Goal: Obtain resource: Download file/media

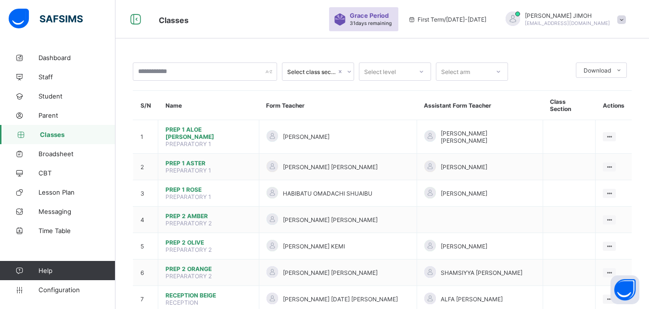
click at [423, 73] on icon at bounding box center [421, 72] width 6 height 10
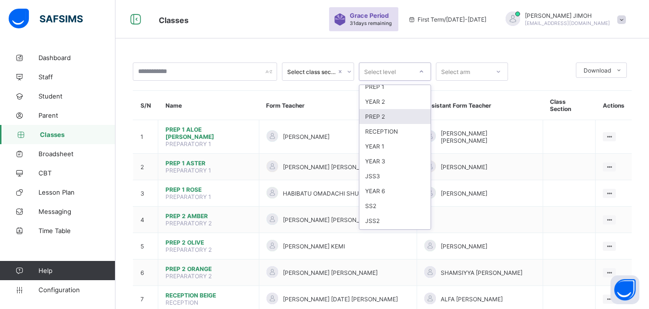
scroll to position [79, 0]
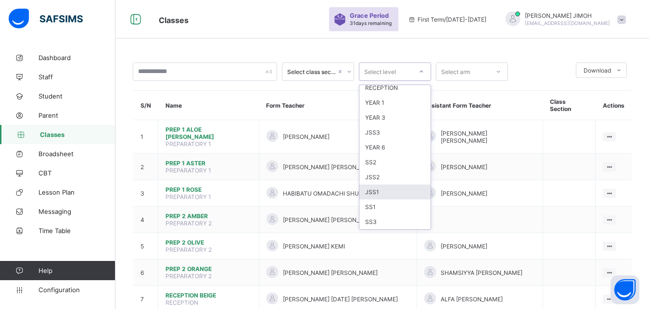
click at [377, 194] on div "JSS1" at bounding box center [394, 192] width 71 height 15
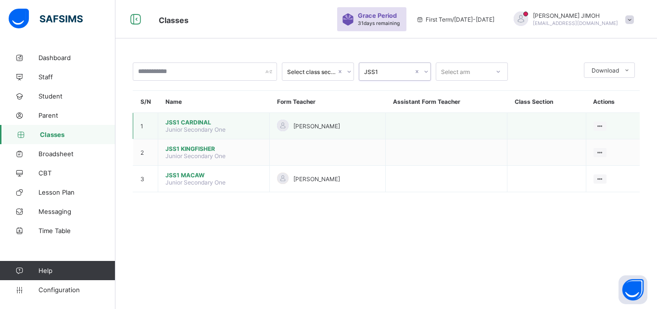
click at [198, 133] on span "Junior Secondary One" at bounding box center [195, 129] width 60 height 7
click at [198, 126] on span "JSS1 CARDINAL" at bounding box center [213, 122] width 97 height 7
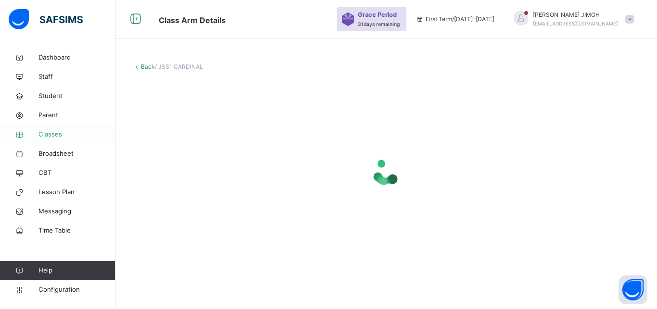
click at [50, 133] on span "Classes" at bounding box center [76, 135] width 77 height 10
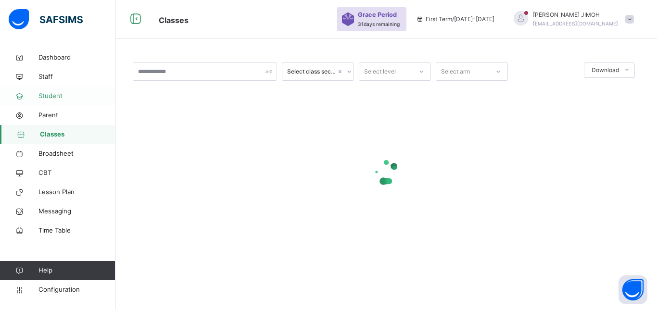
click at [54, 94] on span "Student" at bounding box center [76, 96] width 77 height 10
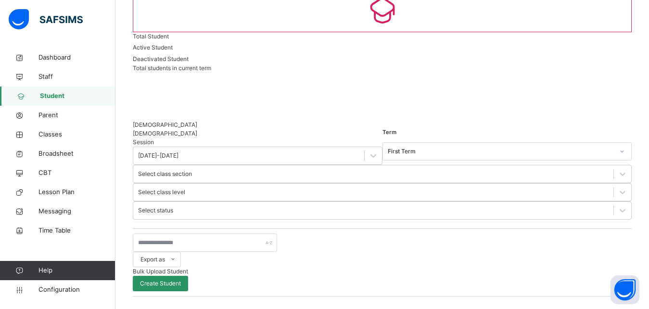
scroll to position [98, 0]
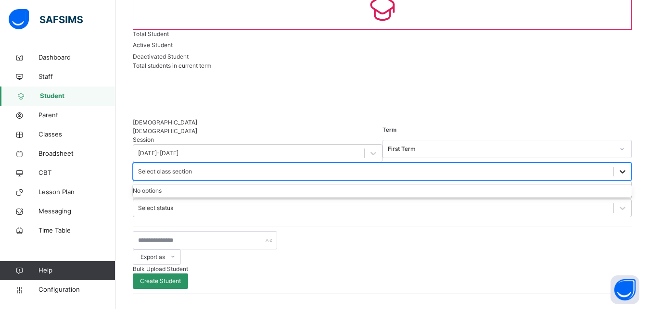
click at [617, 167] on icon at bounding box center [622, 172] width 10 height 10
click at [617, 185] on icon at bounding box center [622, 190] width 10 height 10
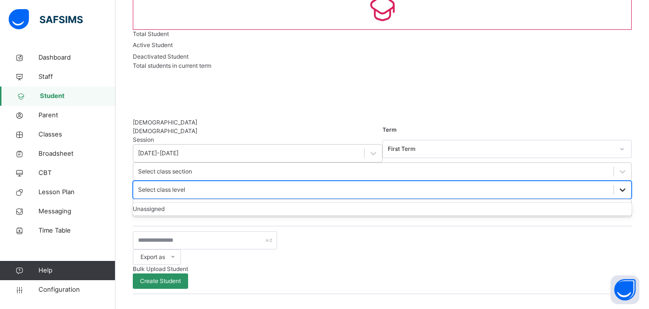
click at [617, 185] on icon at bounding box center [622, 190] width 10 height 10
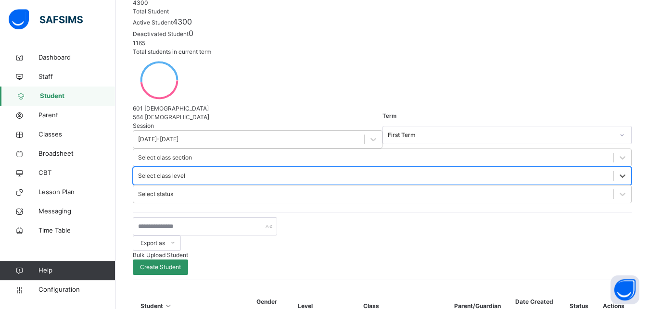
scroll to position [147, 0]
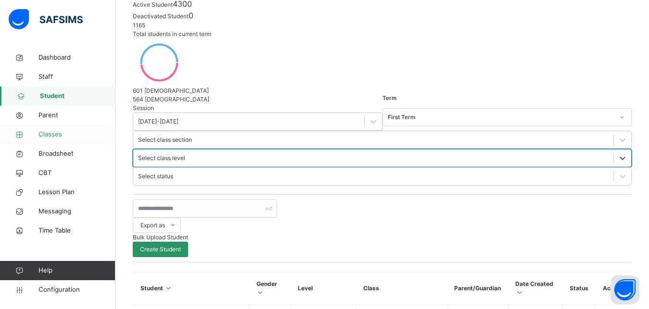
click at [48, 135] on span "Classes" at bounding box center [76, 135] width 77 height 10
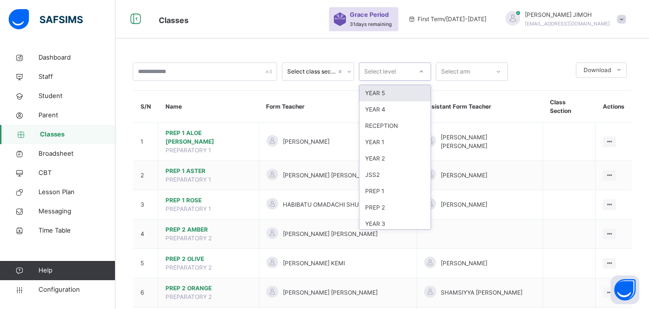
click at [425, 71] on div at bounding box center [421, 71] width 16 height 15
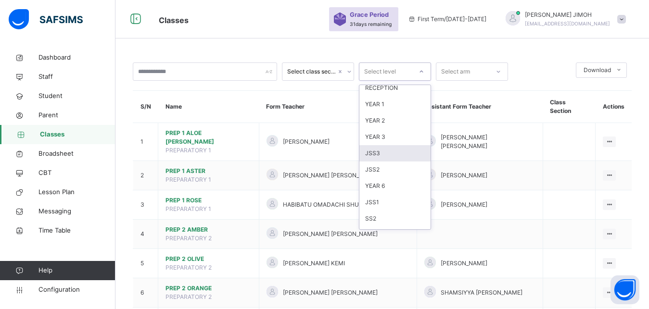
scroll to position [87, 0]
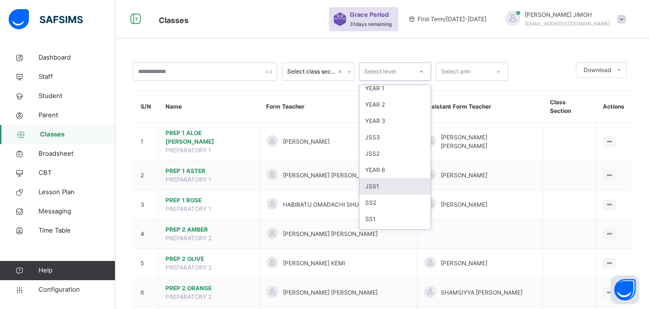
click at [386, 182] on div "JSS1" at bounding box center [394, 186] width 71 height 16
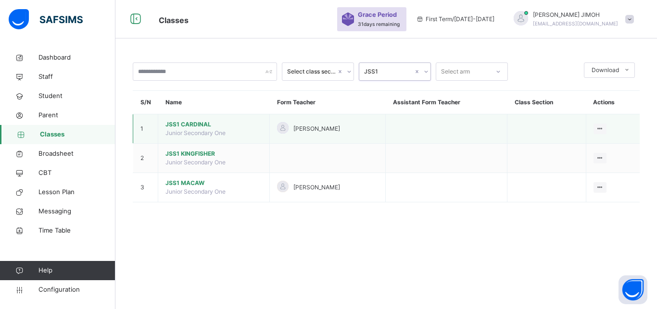
click at [180, 129] on span "JSS1 CARDINAL" at bounding box center [213, 124] width 97 height 9
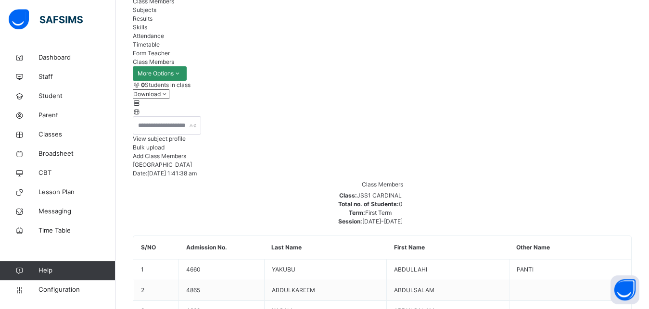
scroll to position [98, 0]
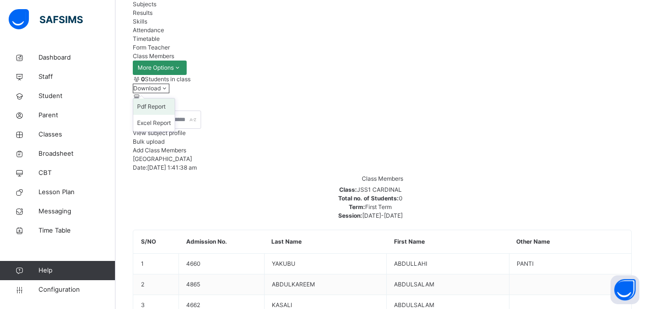
click at [175, 115] on li "Pdf Report" at bounding box center [153, 107] width 41 height 16
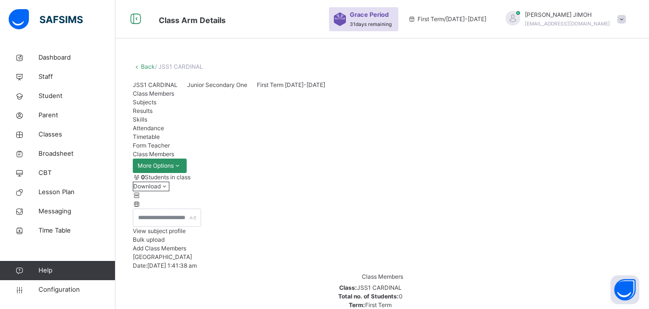
click at [148, 63] on link "Back" at bounding box center [148, 66] width 14 height 7
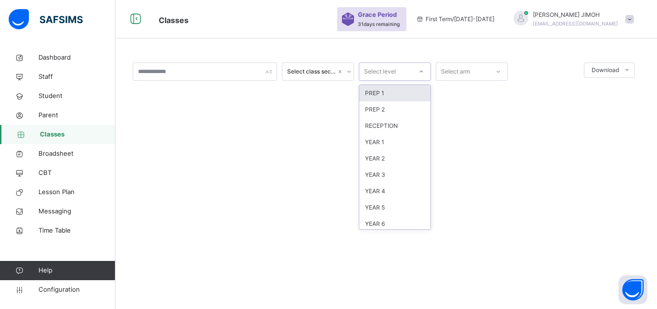
click at [424, 71] on icon at bounding box center [421, 72] width 6 height 10
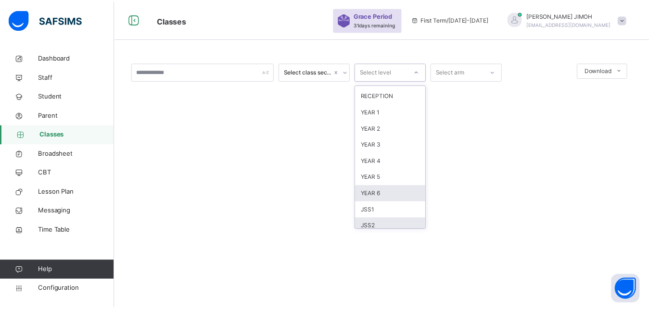
scroll to position [43, 0]
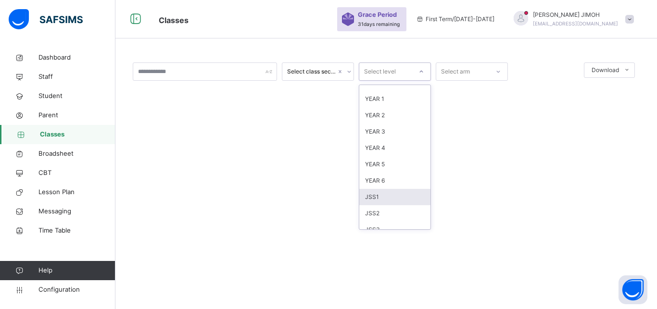
click at [395, 198] on div "JSS1" at bounding box center [394, 197] width 71 height 16
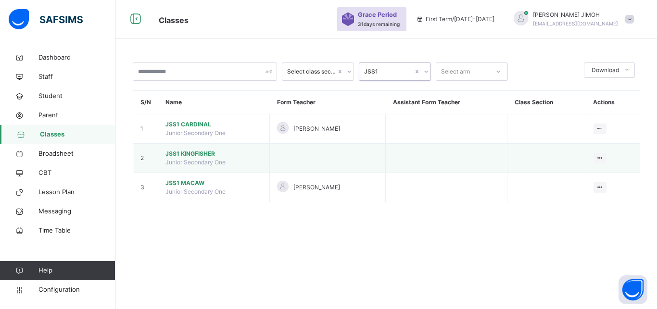
click at [193, 158] on span "JSS1 KINGFISHER" at bounding box center [213, 154] width 97 height 9
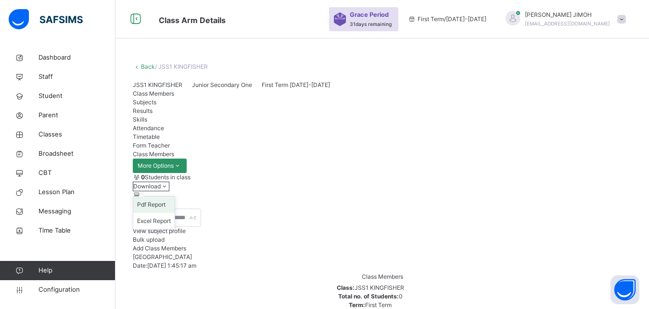
click at [175, 213] on li "Pdf Report" at bounding box center [153, 205] width 41 height 16
click at [147, 65] on link "Back" at bounding box center [148, 66] width 14 height 7
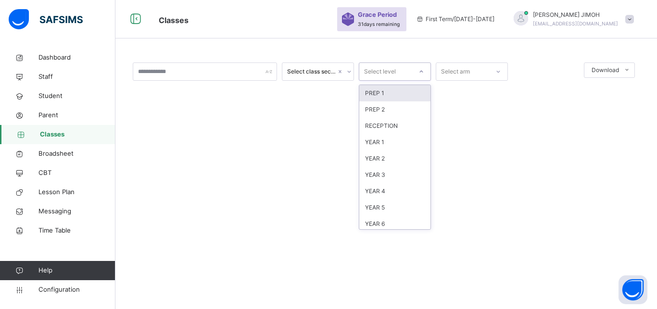
click at [423, 71] on icon at bounding box center [421, 72] width 6 height 10
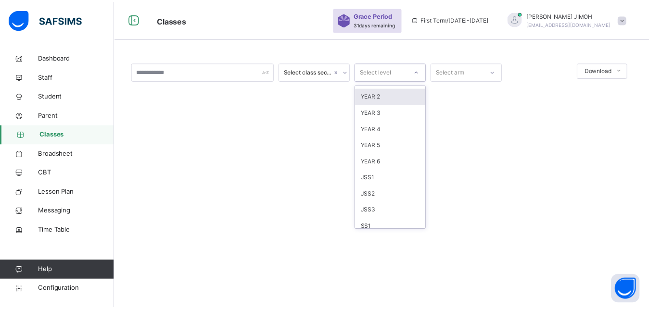
scroll to position [87, 0]
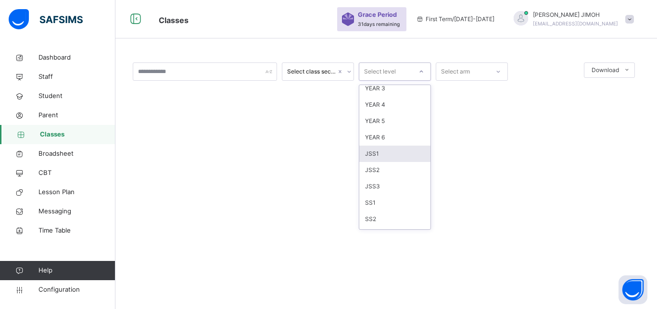
click at [395, 150] on div "JSS1" at bounding box center [394, 154] width 71 height 16
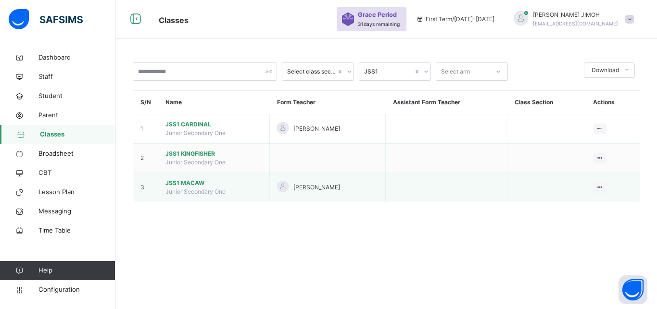
click at [189, 188] on span "JSS1 MACAW" at bounding box center [213, 183] width 97 height 9
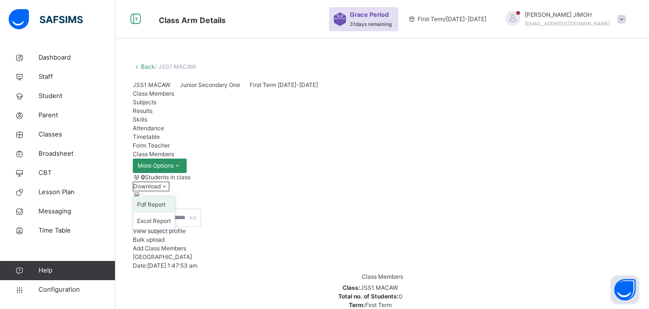
click at [175, 213] on li "Pdf Report" at bounding box center [153, 205] width 41 height 16
click at [49, 132] on span "Classes" at bounding box center [76, 135] width 77 height 10
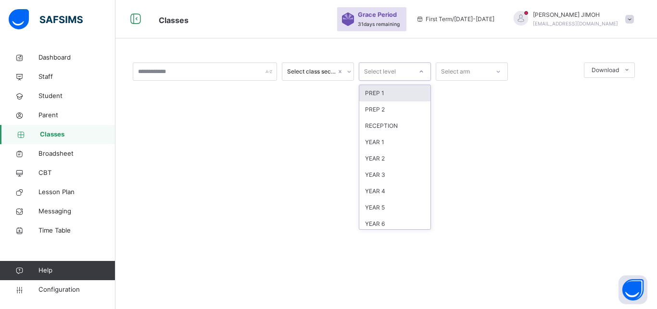
click at [411, 73] on div "Select level" at bounding box center [385, 71] width 53 height 15
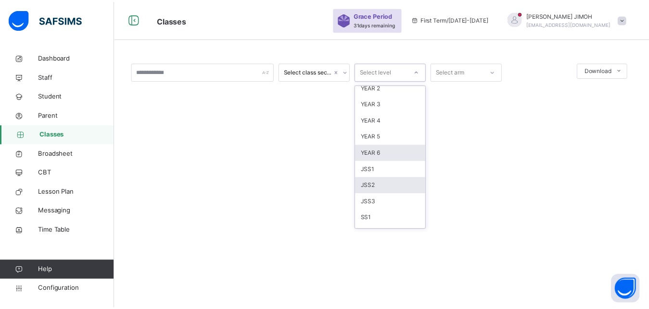
scroll to position [58, 0]
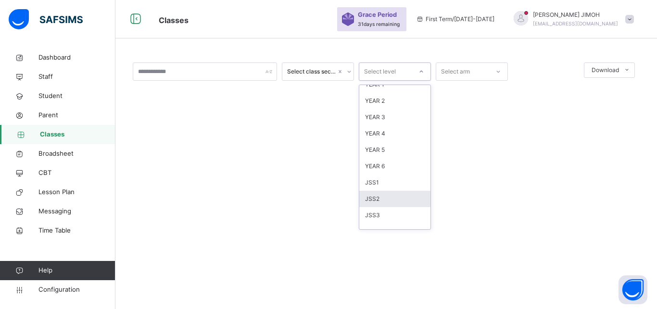
click at [380, 197] on div "JSS2" at bounding box center [394, 199] width 71 height 16
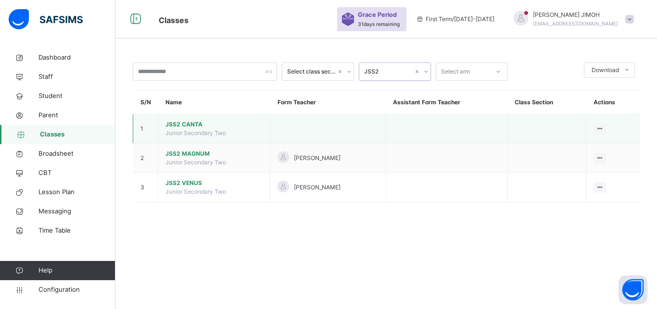
click at [186, 129] on span "JSS2 CANTA" at bounding box center [213, 124] width 97 height 9
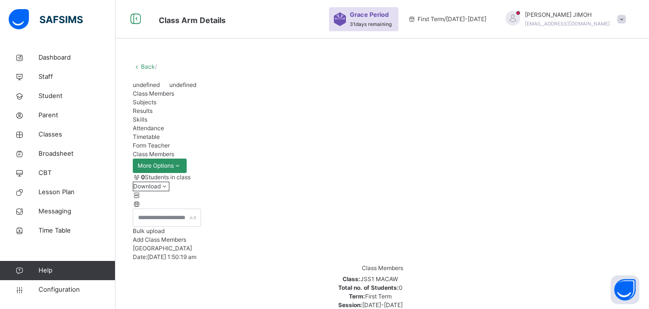
click at [148, 63] on link "Back" at bounding box center [148, 66] width 14 height 7
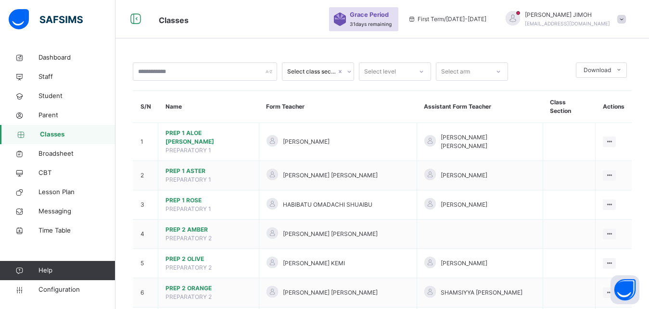
click at [421, 73] on icon at bounding box center [421, 72] width 6 height 10
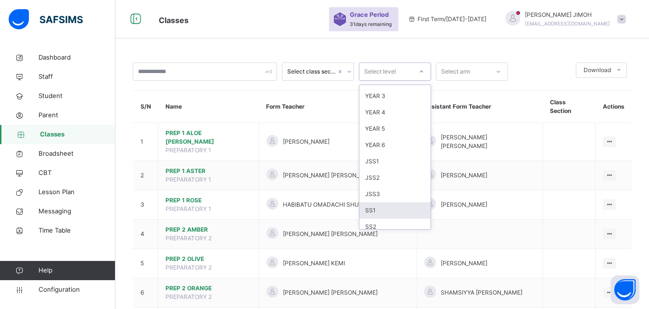
scroll to position [87, 0]
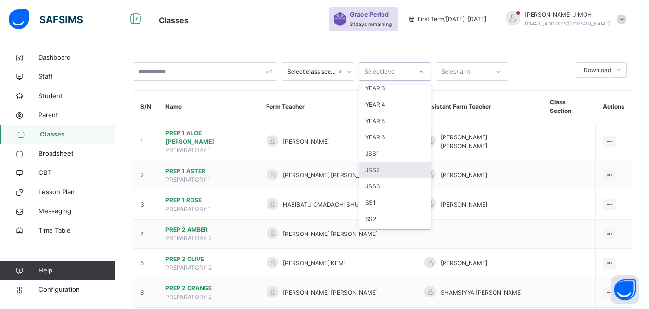
click at [384, 173] on div "JSS2" at bounding box center [394, 170] width 71 height 16
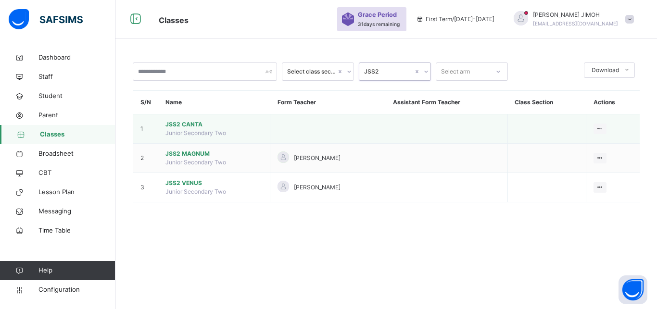
click at [186, 129] on span "JSS2 CANTA" at bounding box center [213, 124] width 97 height 9
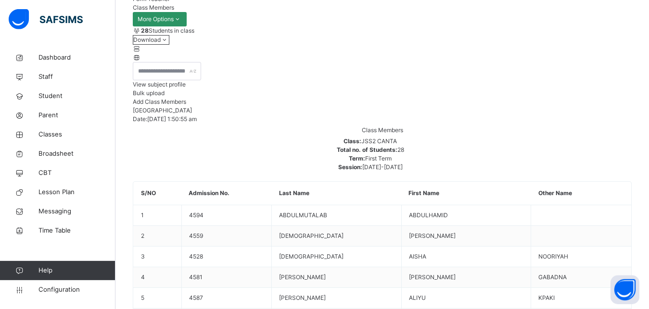
scroll to position [98, 0]
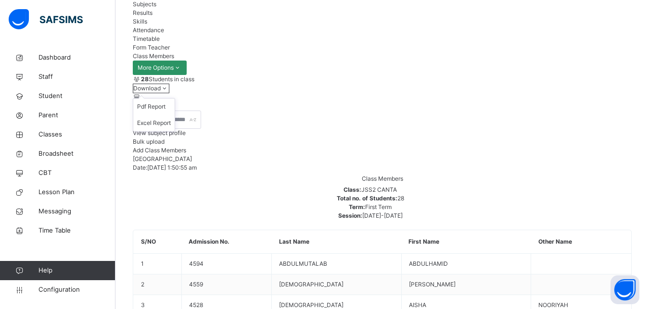
click at [169, 92] on icon at bounding box center [165, 88] width 8 height 7
click at [175, 132] on ul "Pdf Report Excel Report" at bounding box center [154, 115] width 42 height 34
click at [175, 115] on li "Pdf Report" at bounding box center [153, 107] width 41 height 16
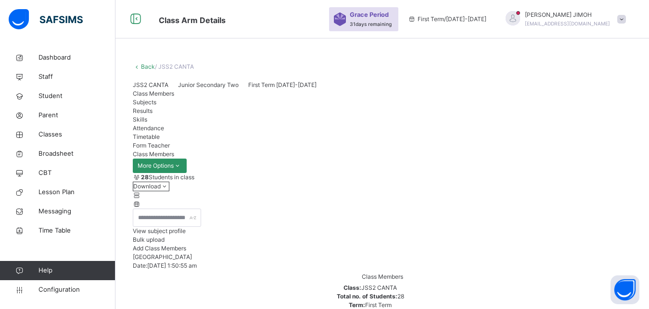
click at [148, 64] on link "Back" at bounding box center [148, 66] width 14 height 7
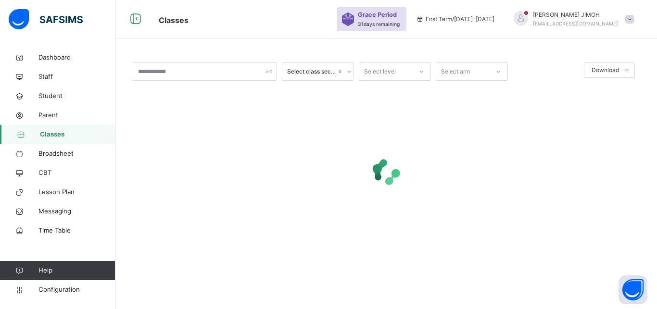
click at [409, 70] on div "Select level" at bounding box center [385, 71] width 53 height 15
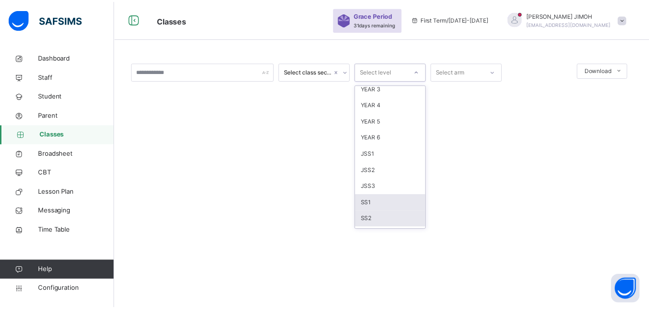
scroll to position [101, 0]
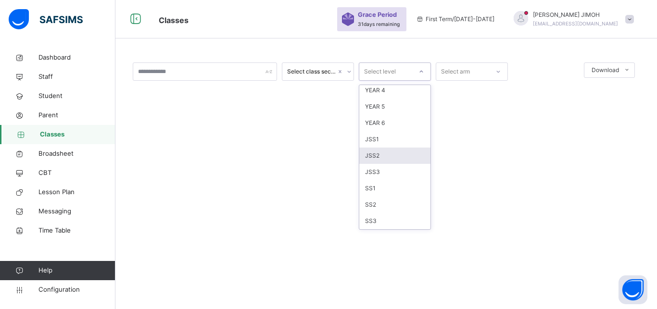
drag, startPoint x: 387, startPoint y: 203, endPoint x: 401, endPoint y: 155, distance: 49.7
click at [401, 155] on div "PREP 1 PREP 2 RECEPTION YEAR 1 YEAR 2 YEAR 3 YEAR 4 YEAR 5 YEAR 6 JSS1 JSS2 JSS…" at bounding box center [394, 157] width 71 height 144
click at [401, 154] on div "JSS2" at bounding box center [394, 156] width 71 height 16
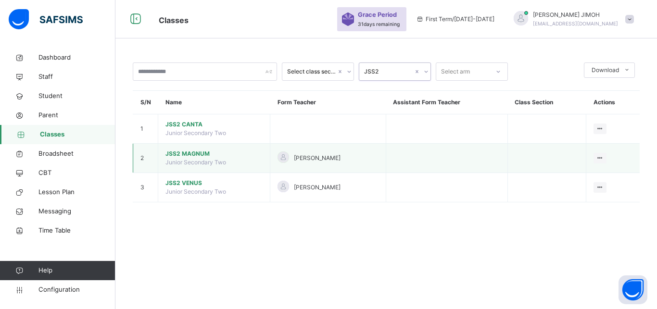
click at [185, 158] on span "JSS2 MAGNUM" at bounding box center [213, 154] width 97 height 9
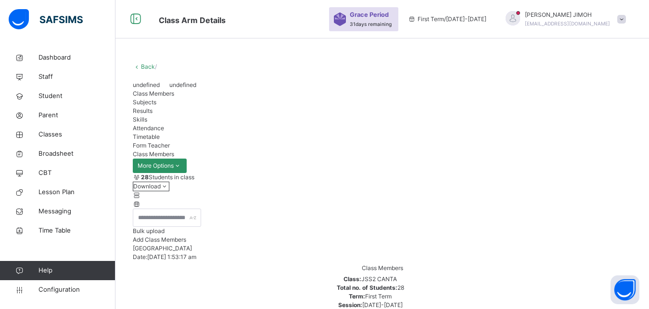
click at [146, 68] on link "Back" at bounding box center [148, 66] width 14 height 7
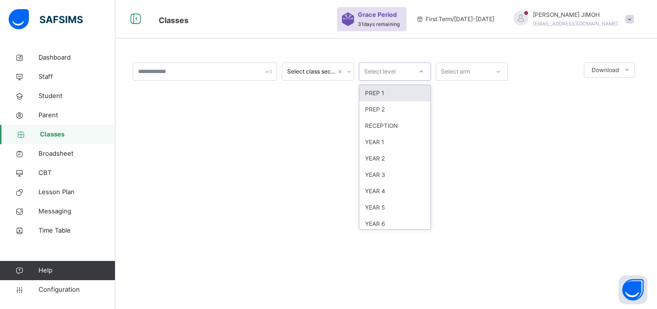
click at [419, 73] on icon at bounding box center [421, 72] width 6 height 10
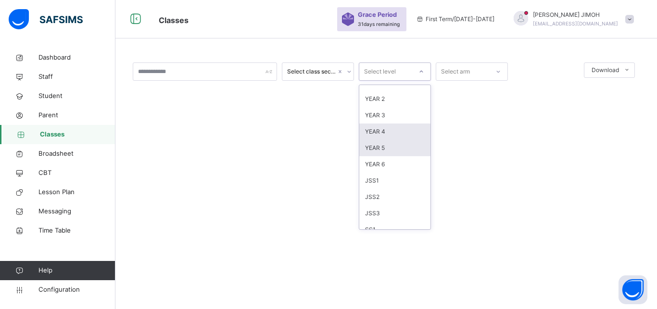
scroll to position [101, 0]
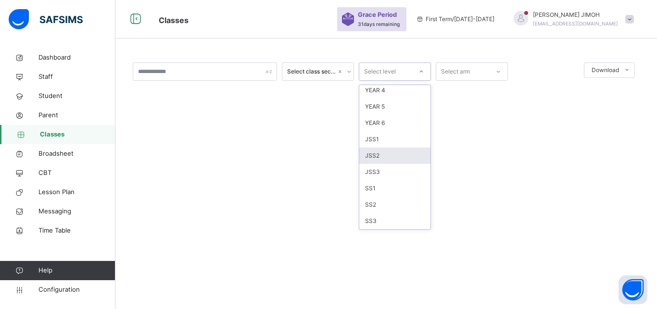
click at [383, 152] on div "JSS2" at bounding box center [394, 156] width 71 height 16
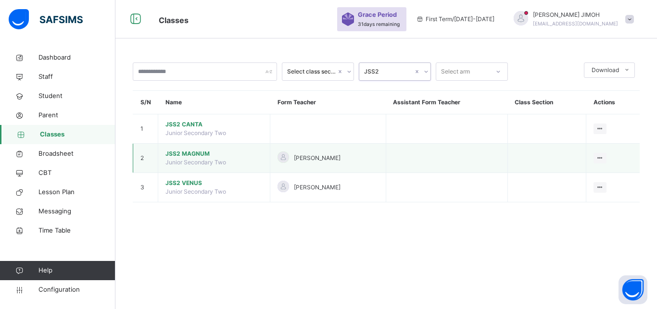
click at [188, 158] on span "JSS2 MAGNUM" at bounding box center [213, 154] width 97 height 9
